Goal: Information Seeking & Learning: Find specific page/section

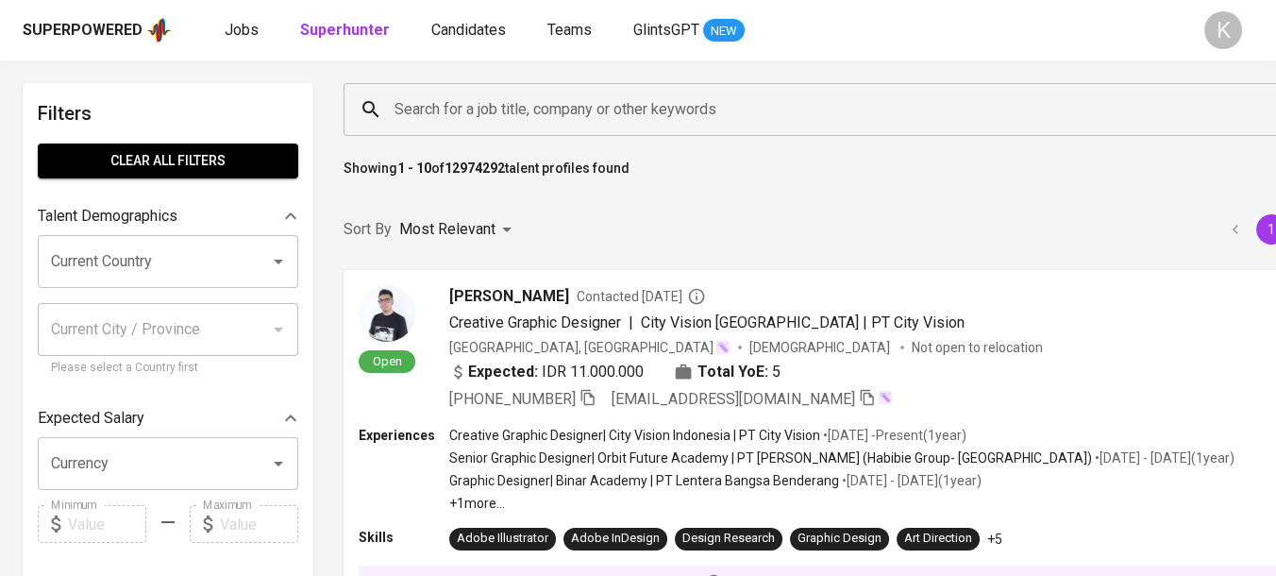
click at [461, 111] on input "Search for a job title, company or other keywords" at bounding box center [858, 110] width 936 height 36
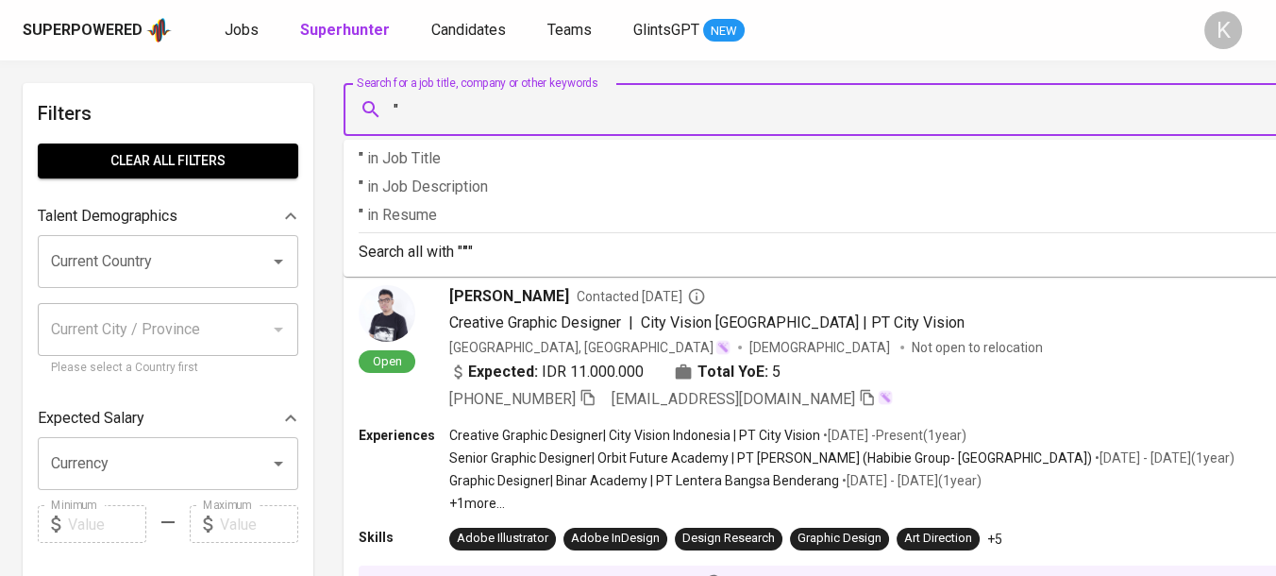
paste input "PT Tambun Distribusindo Raya"
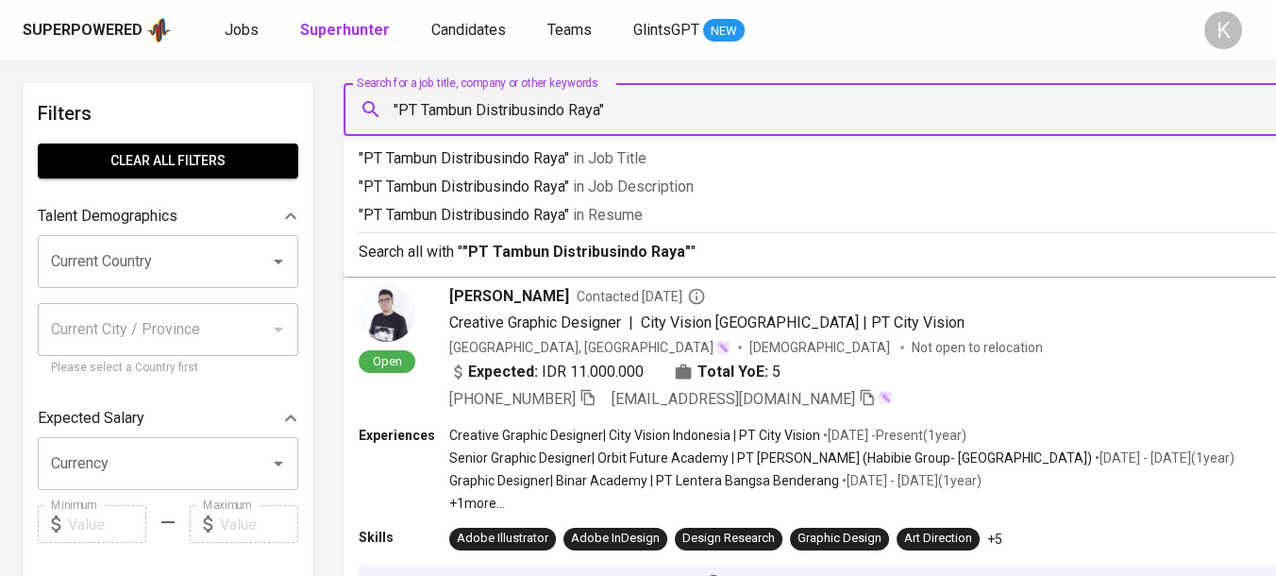
click at [418, 108] on input ""PT Tambun Distribusindo Raya"" at bounding box center [858, 110] width 936 height 36
type input ""Tambun Distribusindo Raya""
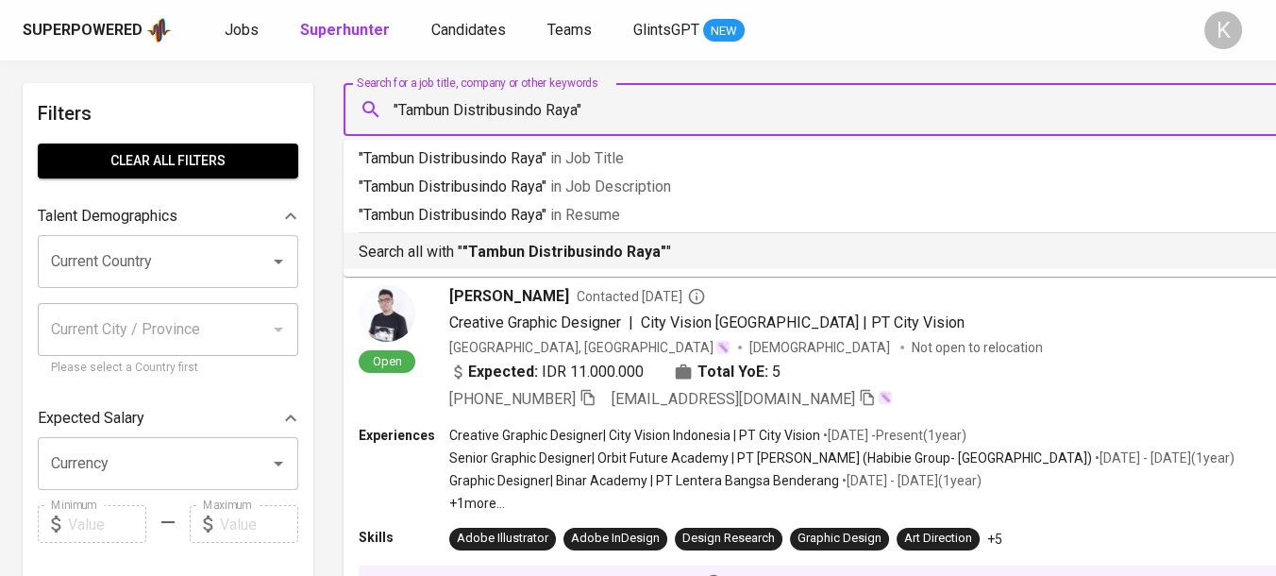
click at [579, 243] on b ""Tambun Distribusindo Raya"" at bounding box center [564, 252] width 204 height 18
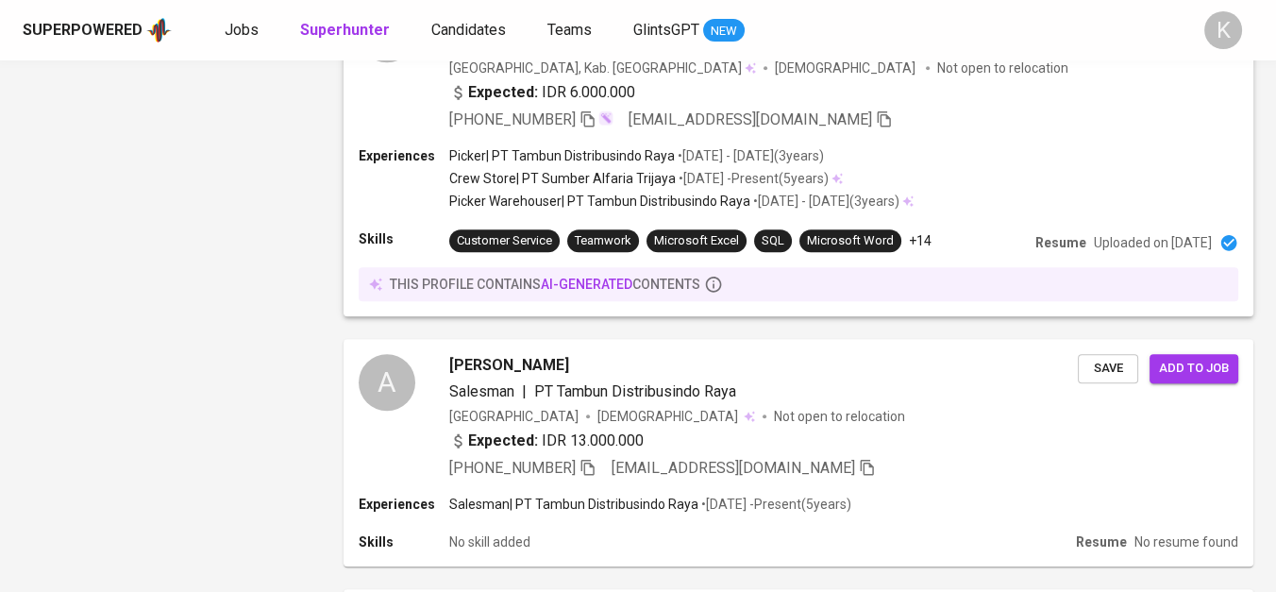
scroll to position [2411, 0]
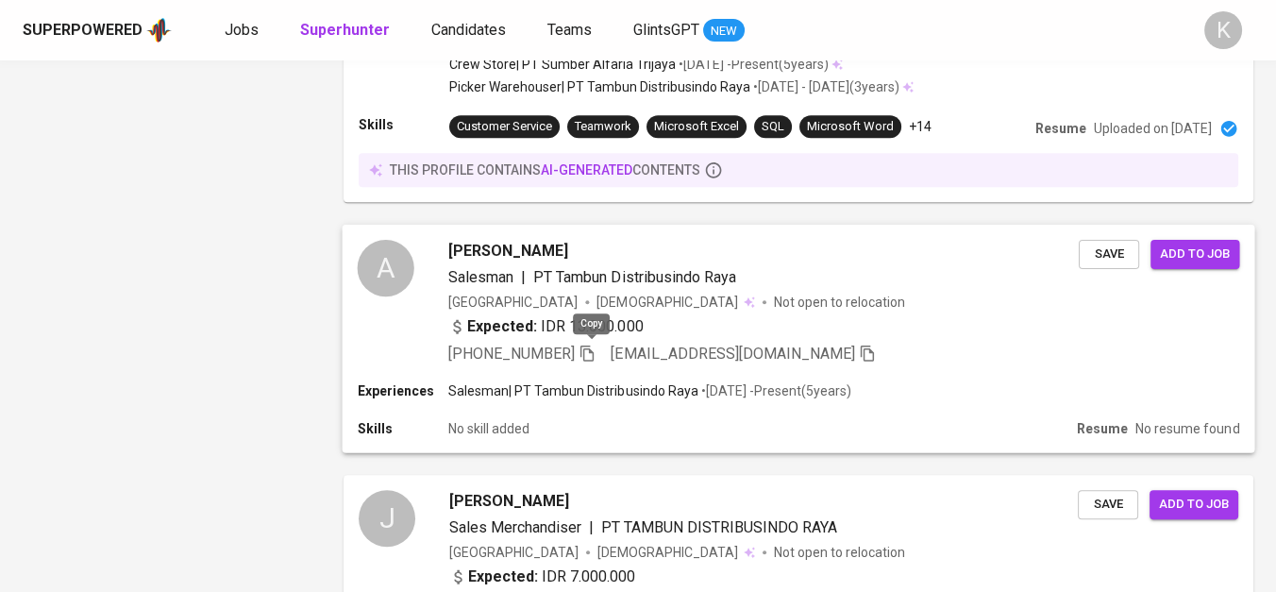
click at [593, 344] on icon "button" at bounding box center [587, 352] width 17 height 17
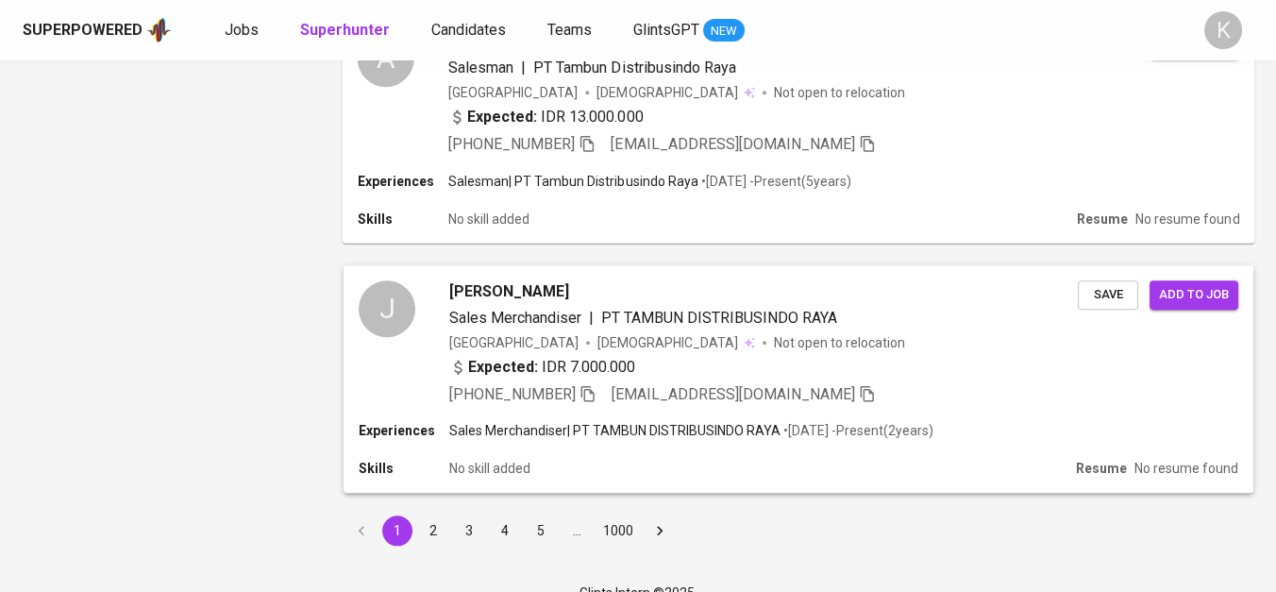
scroll to position [2516, 0]
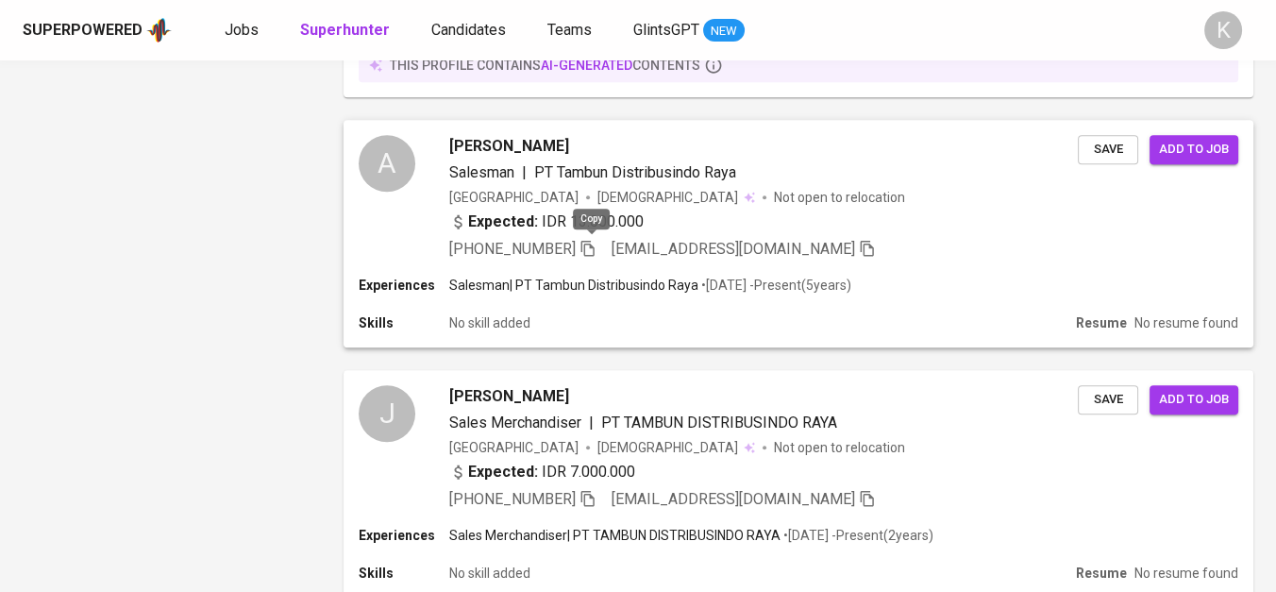
click at [593, 240] on icon "button" at bounding box center [587, 248] width 13 height 16
click at [585, 492] on icon "button" at bounding box center [587, 498] width 17 height 17
